Goal: Information Seeking & Learning: Find specific fact

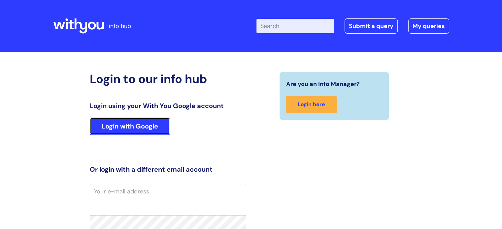
click at [138, 128] on link "Login with Google" at bounding box center [130, 126] width 80 height 17
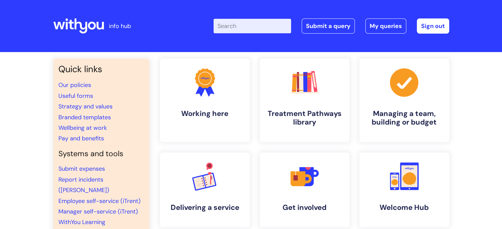
click at [235, 25] on input "Enter your search term here..." at bounding box center [251, 26] width 77 height 15
type input "printing"
click button "Search" at bounding box center [0, 0] width 0 height 0
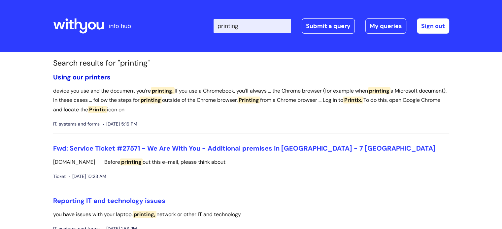
click at [94, 77] on link "Using our printers" at bounding box center [81, 77] width 57 height 9
